Goal: Book appointment/travel/reservation

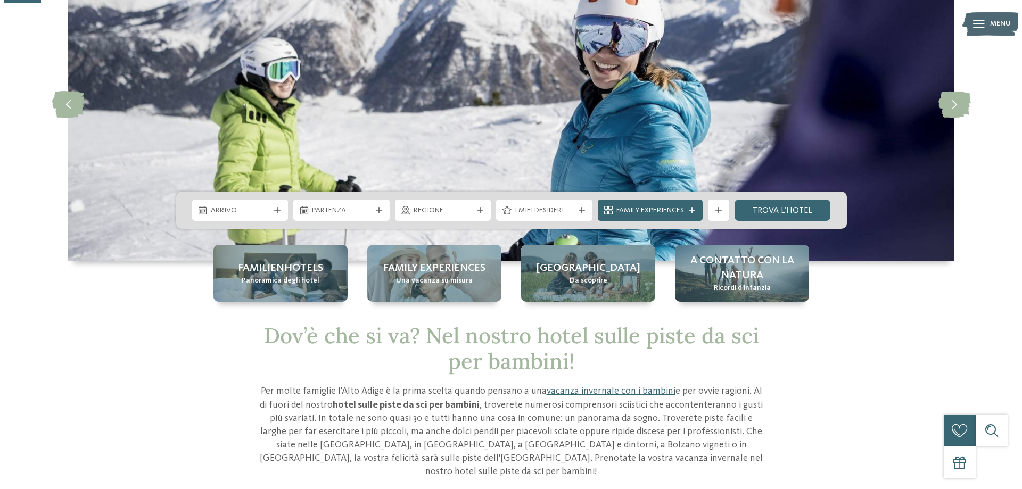
scroll to position [106, 0]
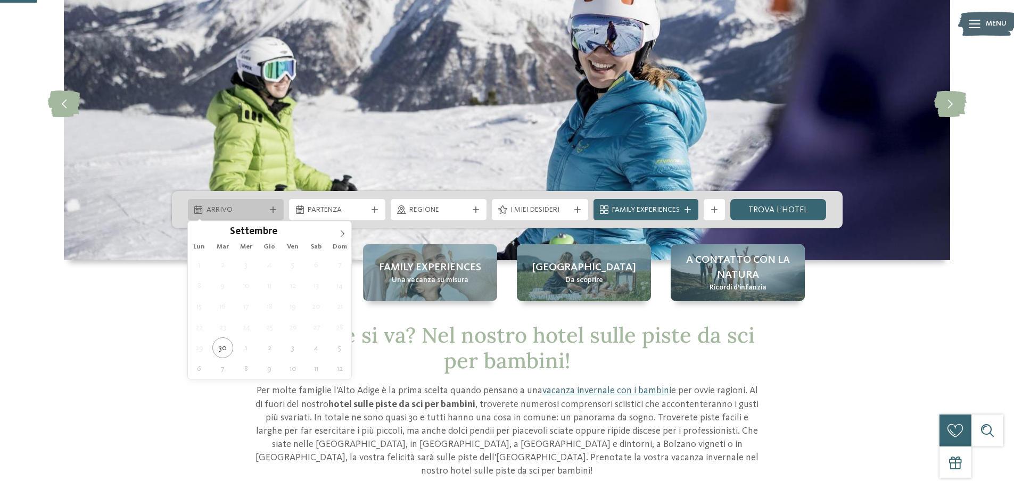
click at [272, 206] on icon at bounding box center [273, 209] width 6 height 6
click at [339, 231] on icon at bounding box center [341, 233] width 7 height 7
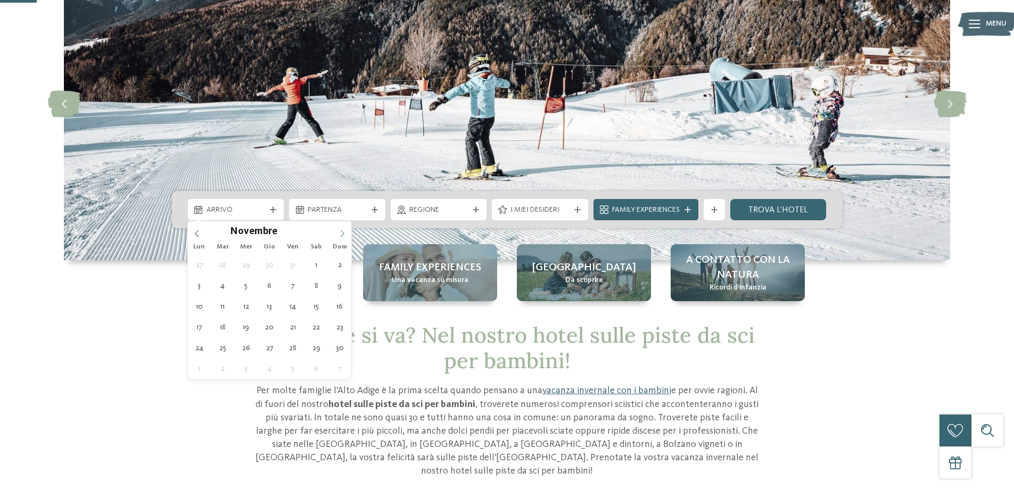
click at [339, 231] on icon at bounding box center [341, 233] width 7 height 7
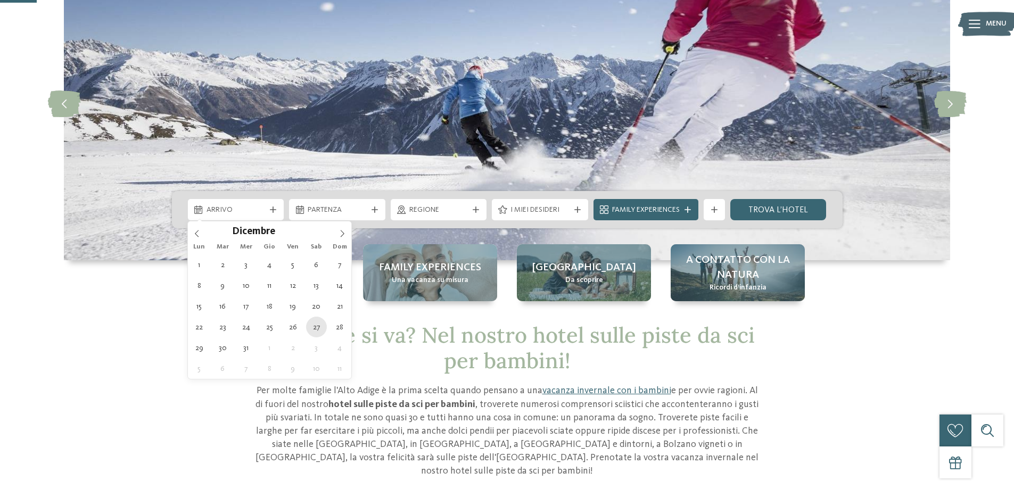
type div "[DATE]"
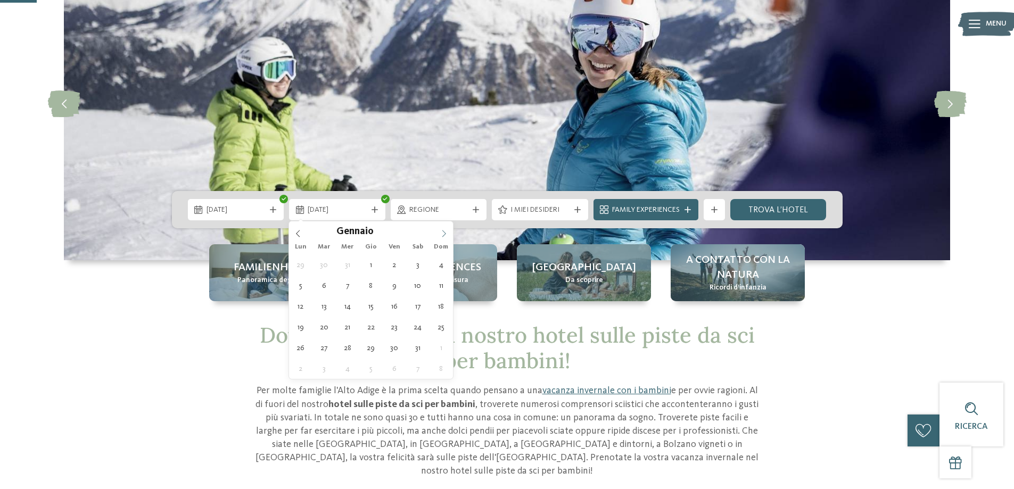
click at [441, 231] on icon at bounding box center [443, 233] width 7 height 7
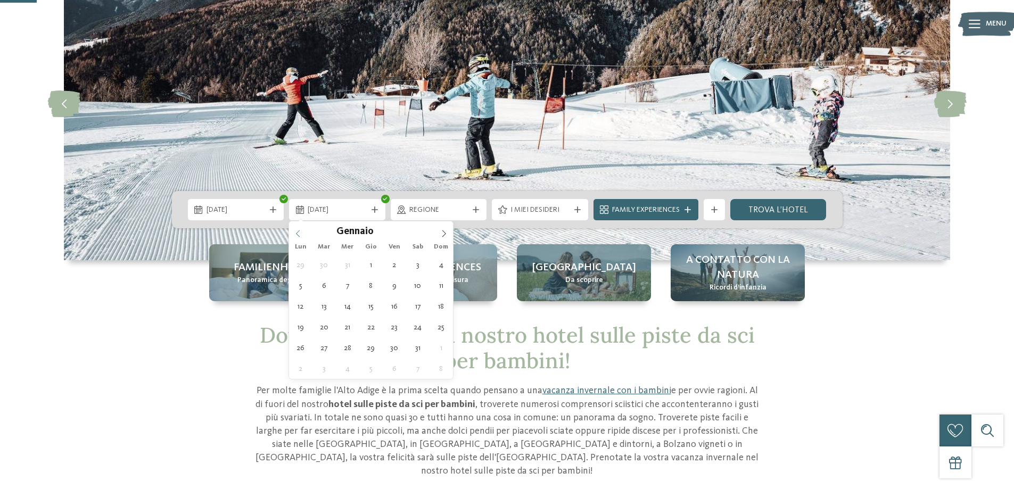
type input "****"
click at [298, 234] on div "Gennaio ****" at bounding box center [371, 230] width 164 height 18
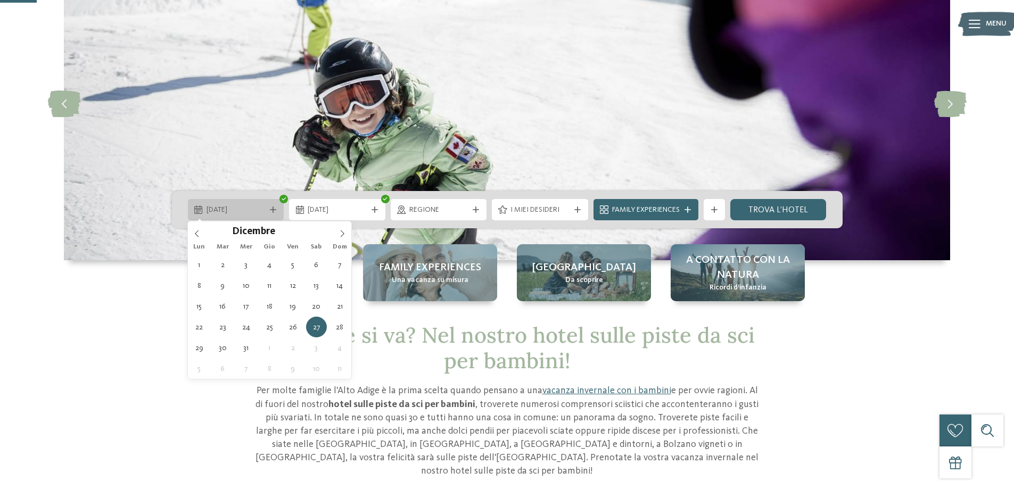
click at [271, 208] on icon at bounding box center [273, 209] width 6 height 6
type div "[DATE]"
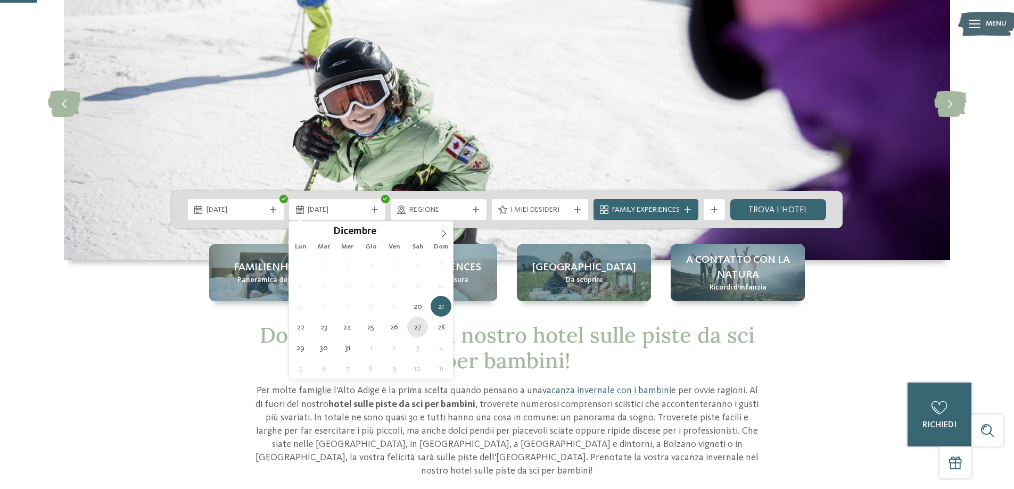
type div "[DATE]"
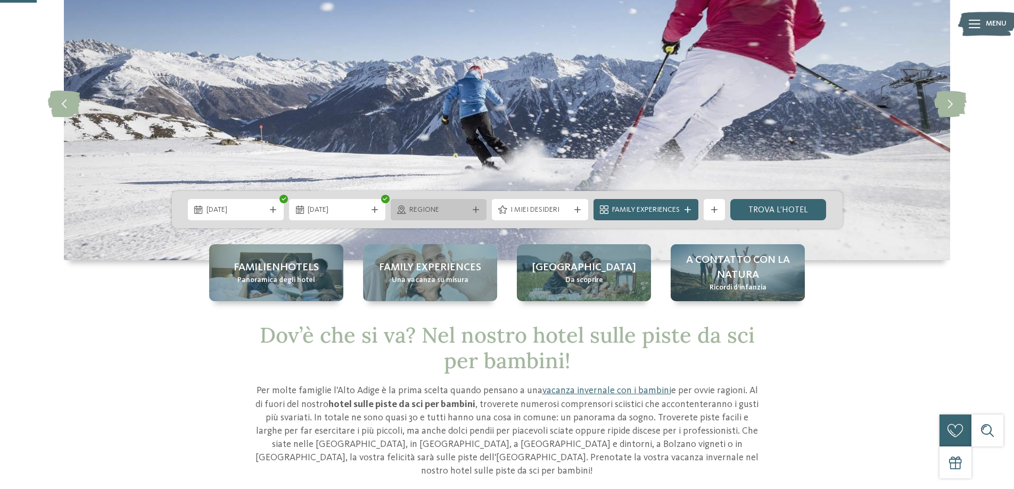
click at [463, 208] on span "Regione" at bounding box center [438, 210] width 59 height 11
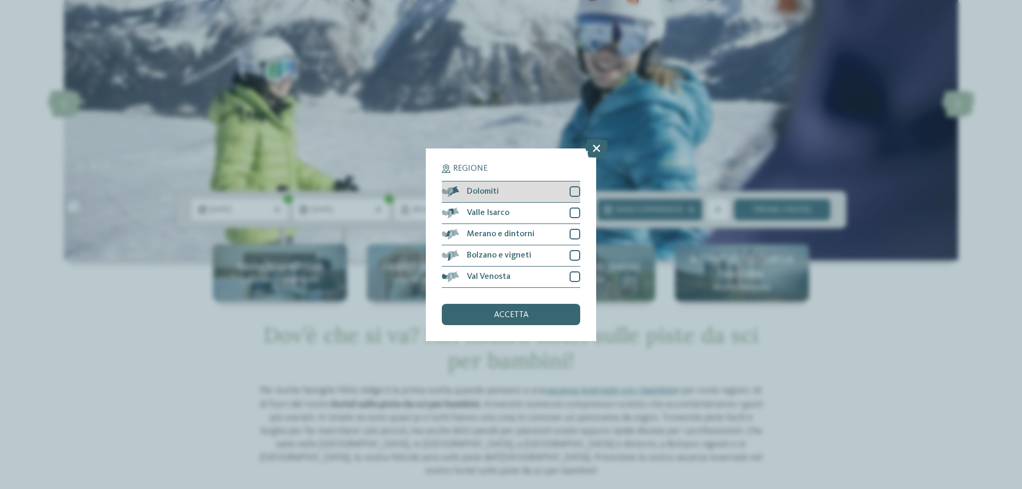
click at [575, 192] on div at bounding box center [574, 191] width 11 height 11
click at [594, 152] on icon at bounding box center [596, 147] width 23 height 19
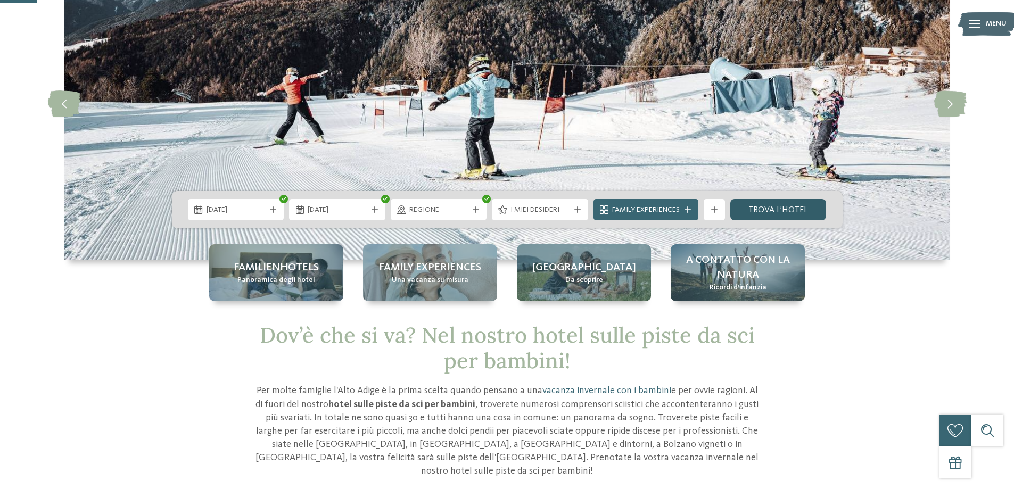
click at [777, 204] on link "trova l’hotel" at bounding box center [778, 209] width 96 height 21
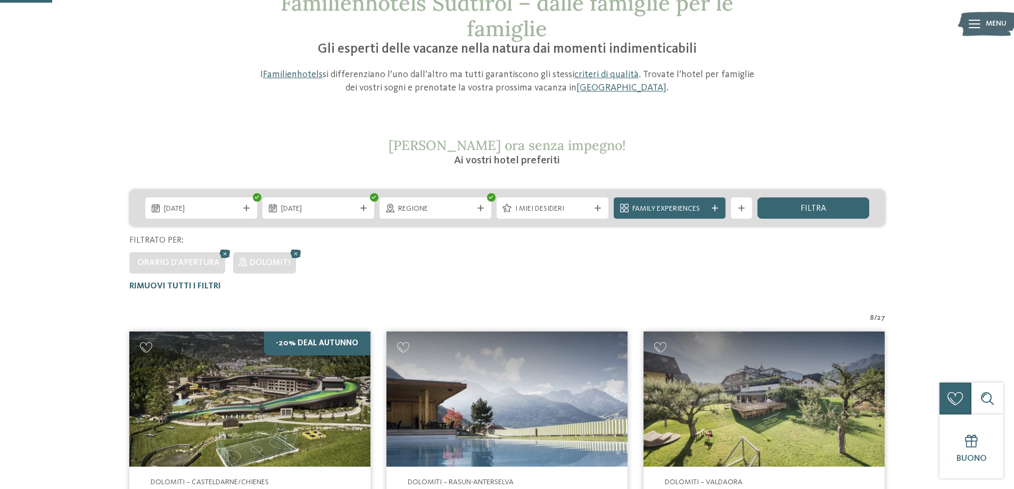
scroll to position [83, 0]
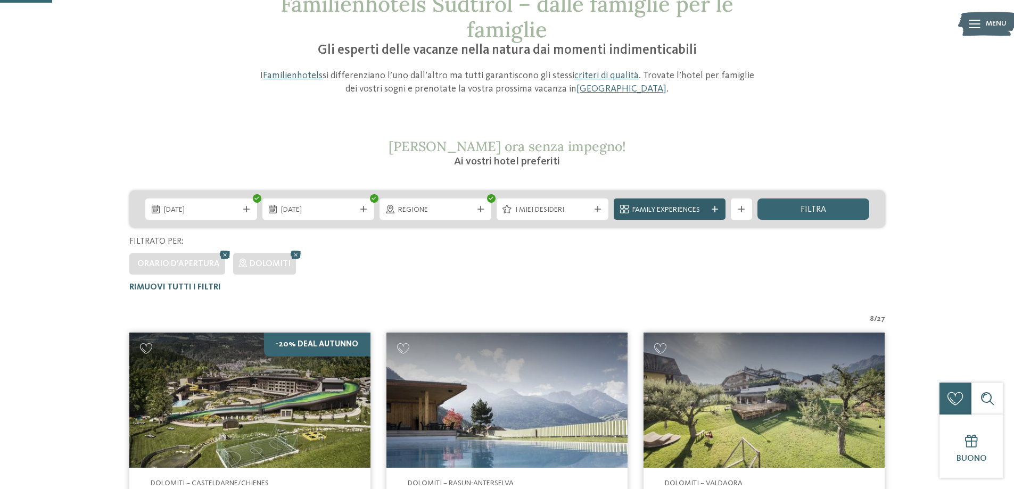
click at [675, 211] on span "Family Experiences" at bounding box center [669, 210] width 74 height 11
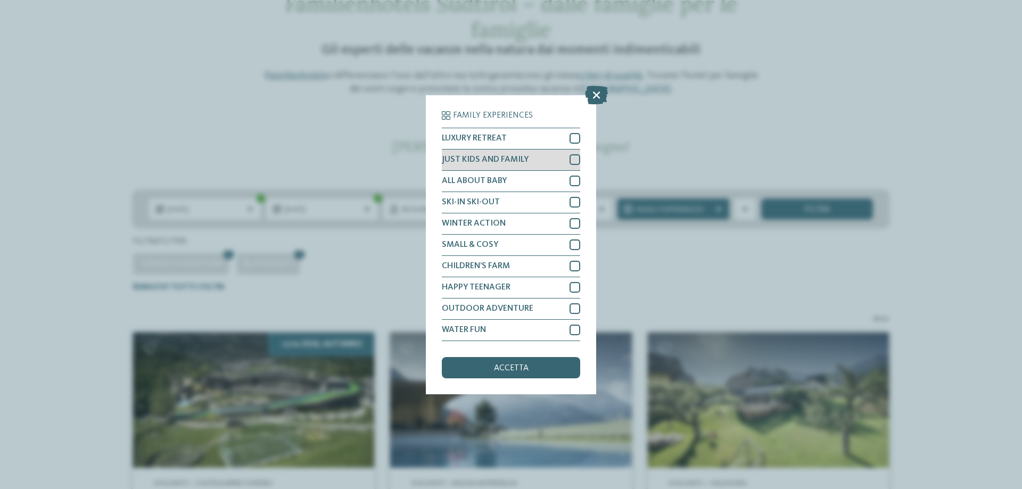
click at [574, 160] on div at bounding box center [574, 159] width 11 height 11
click at [575, 203] on div at bounding box center [574, 202] width 11 height 11
click at [518, 366] on span "accetta" at bounding box center [511, 368] width 35 height 9
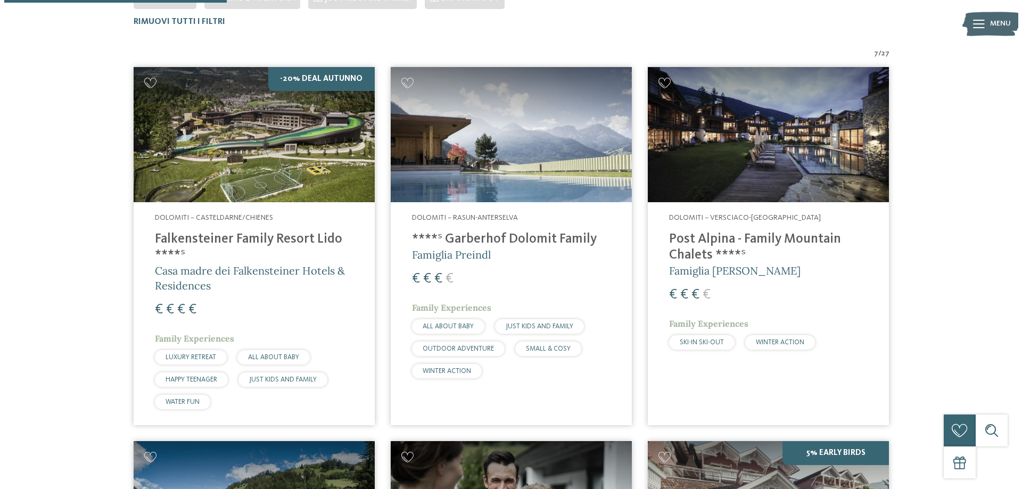
scroll to position [349, 0]
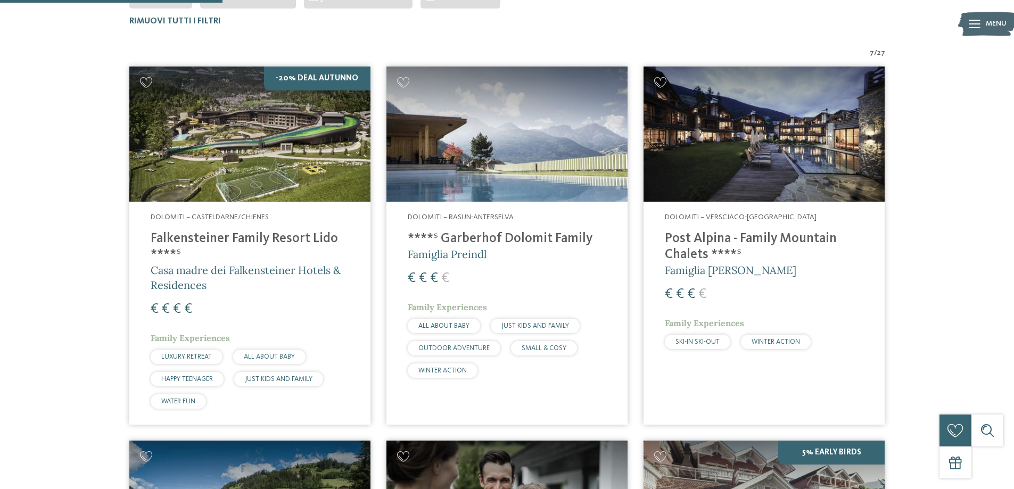
click at [760, 162] on img at bounding box center [763, 135] width 241 height 136
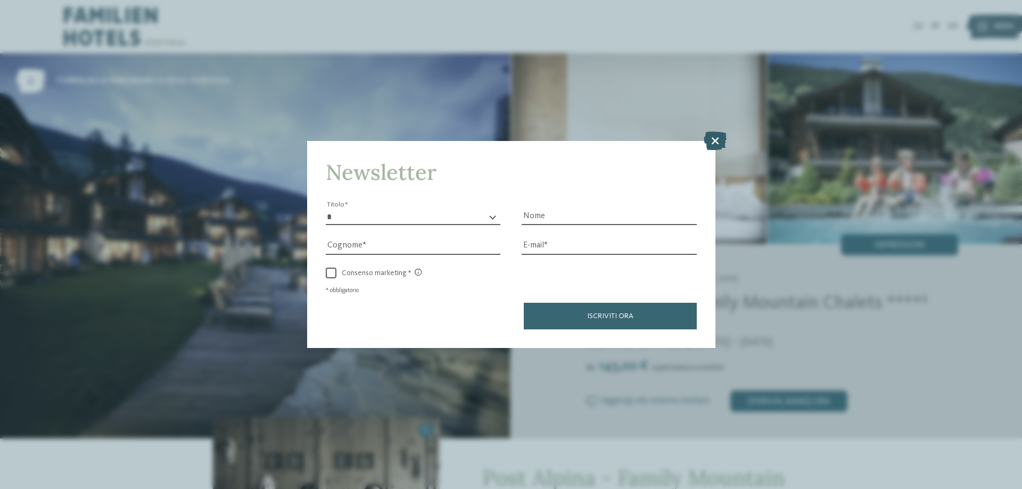
click at [715, 149] on icon at bounding box center [714, 140] width 23 height 19
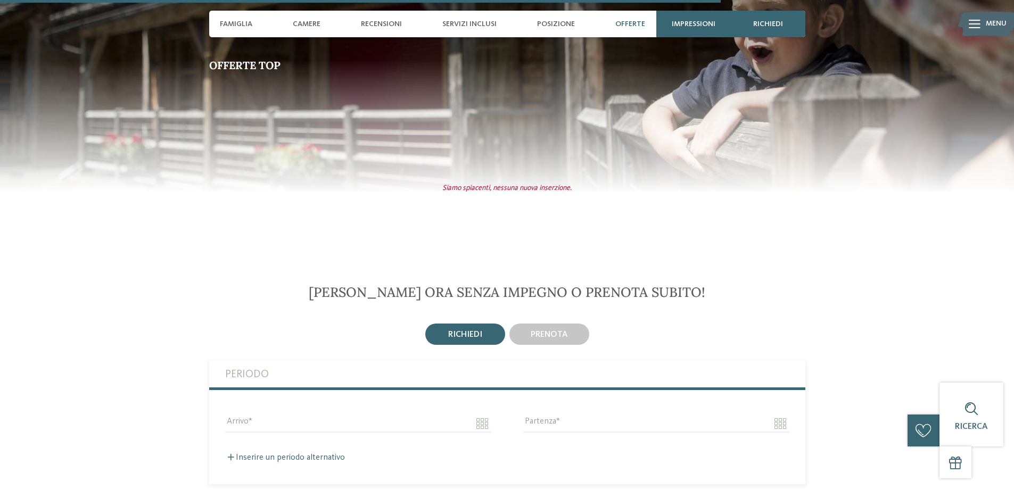
scroll to position [2660, 0]
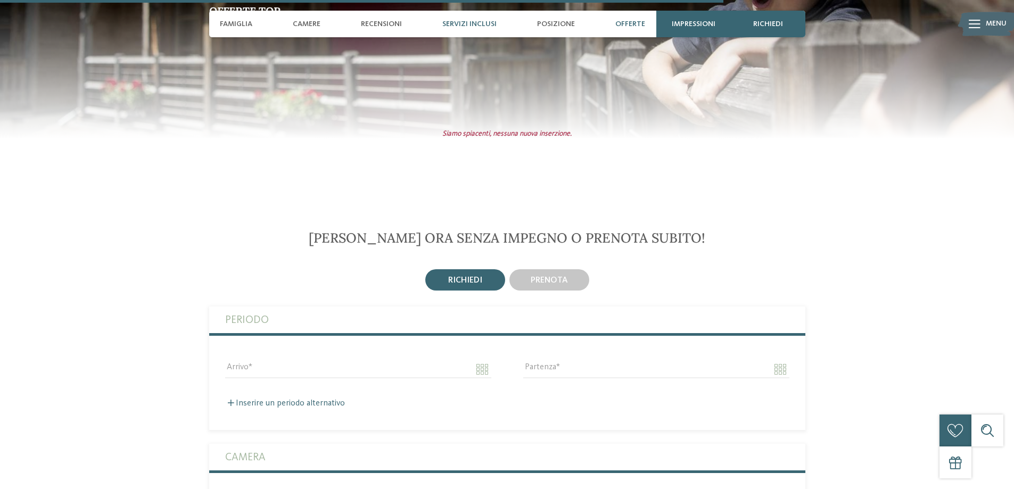
click at [475, 23] on span "Servizi inclusi" at bounding box center [469, 24] width 54 height 9
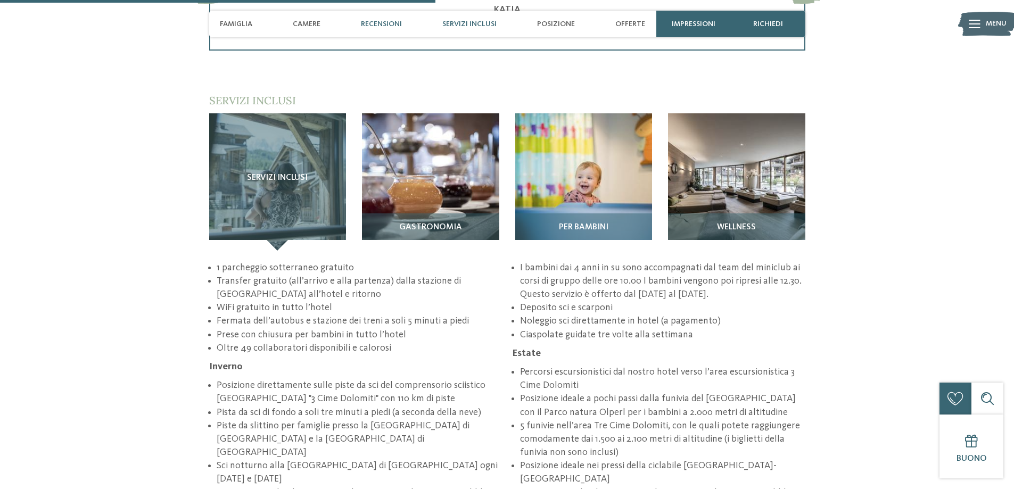
scroll to position [1591, 0]
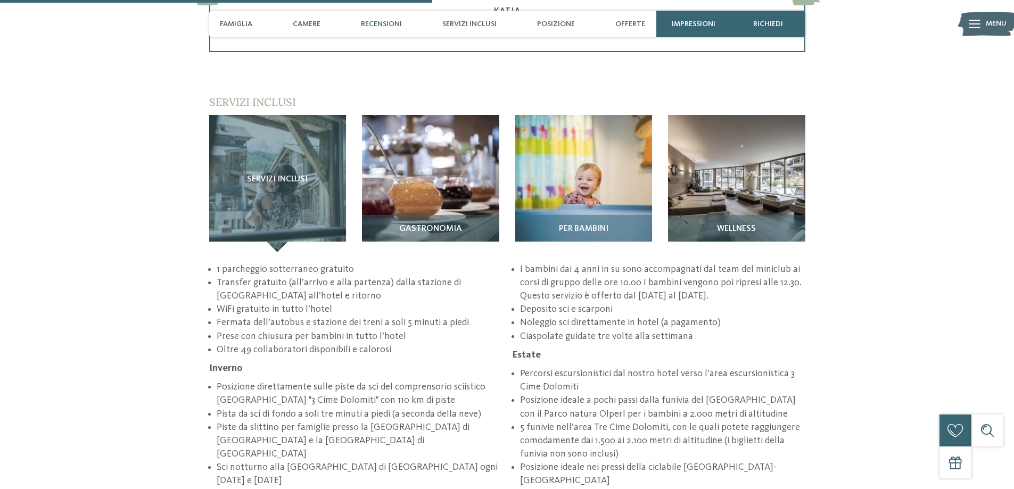
click at [295, 26] on span "Camere" at bounding box center [307, 24] width 28 height 9
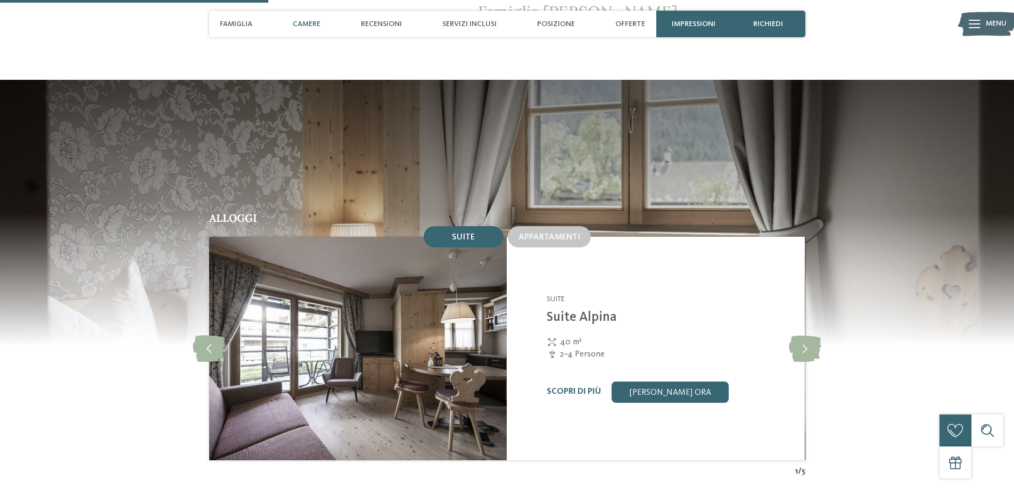
scroll to position [988, 0]
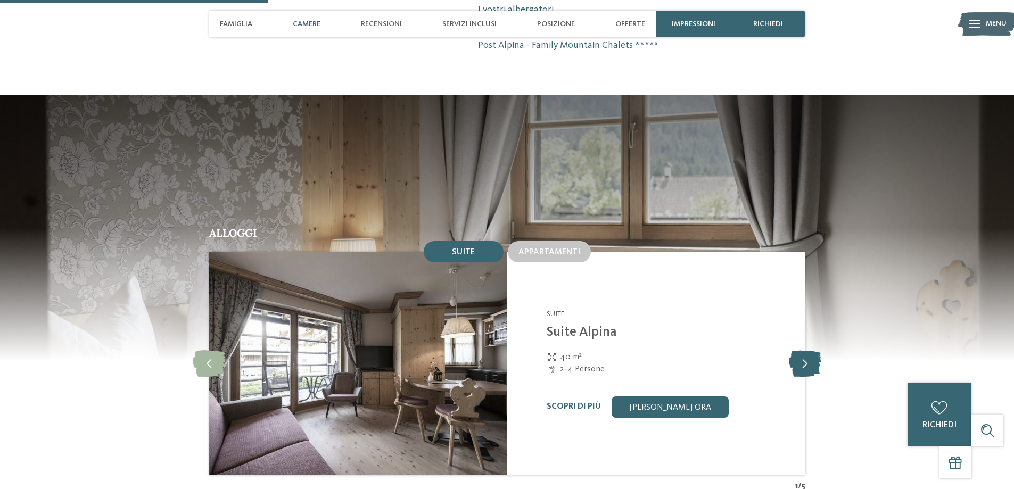
click at [803, 350] on icon at bounding box center [805, 363] width 32 height 27
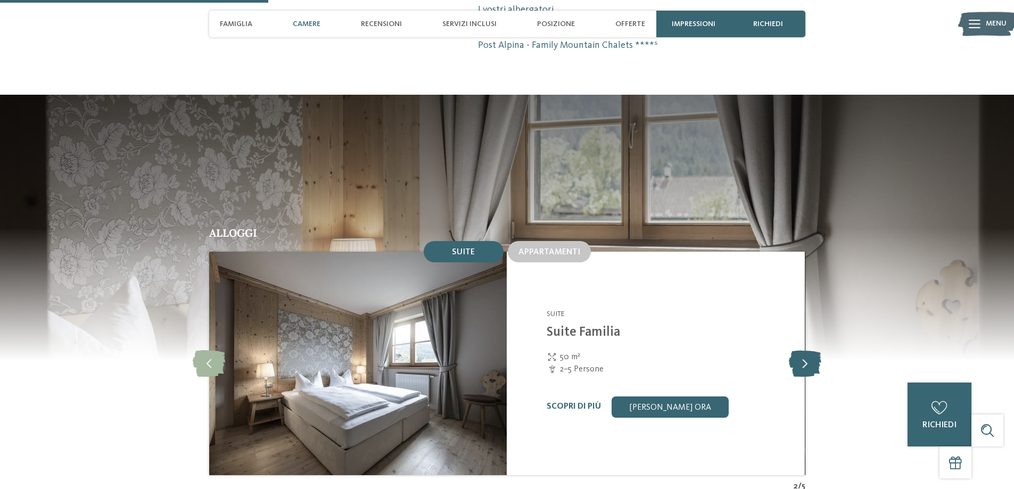
click at [803, 350] on icon at bounding box center [805, 363] width 32 height 27
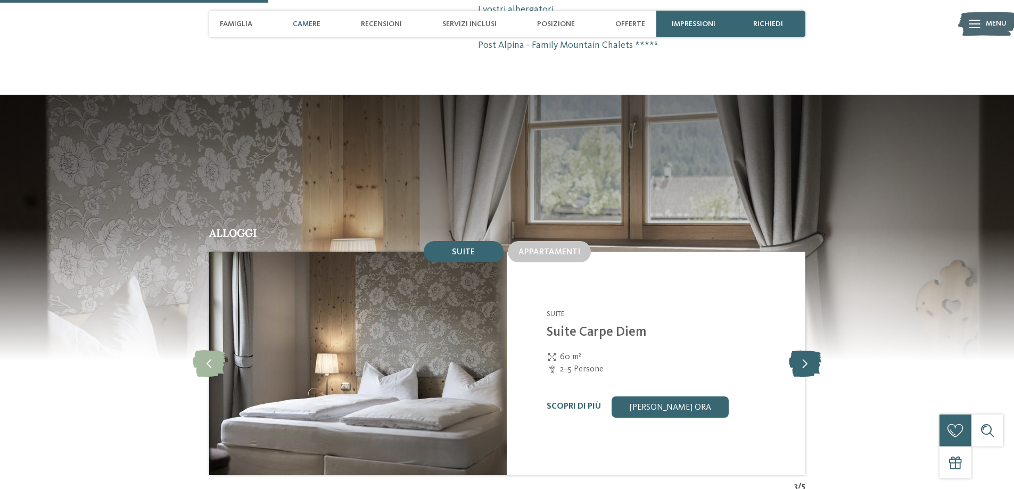
click at [803, 350] on icon at bounding box center [805, 363] width 32 height 27
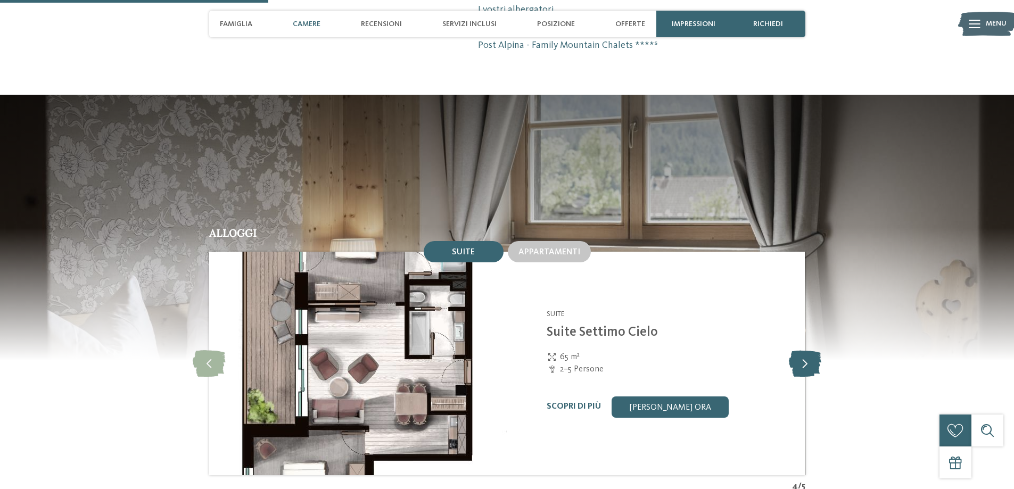
click at [803, 350] on icon at bounding box center [805, 363] width 32 height 27
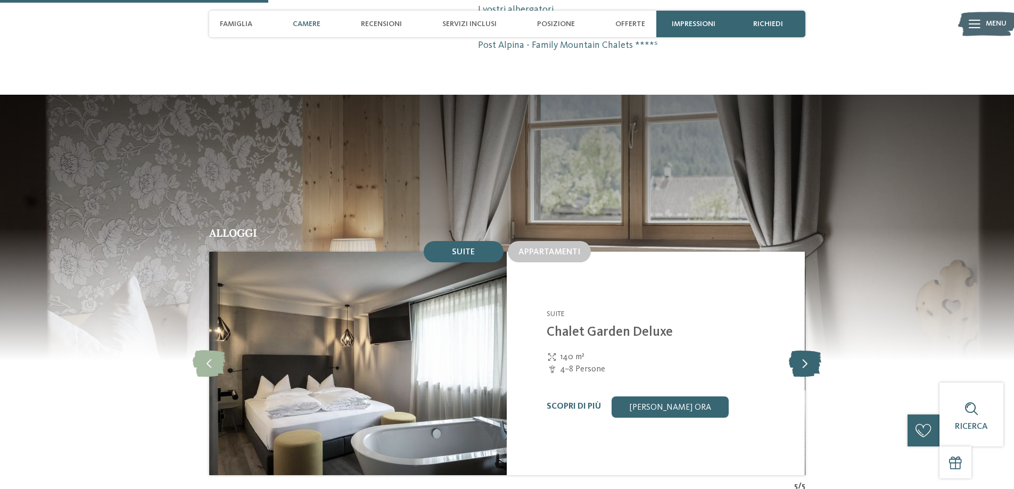
click at [803, 350] on icon at bounding box center [805, 363] width 32 height 27
